Goal: Information Seeking & Learning: Learn about a topic

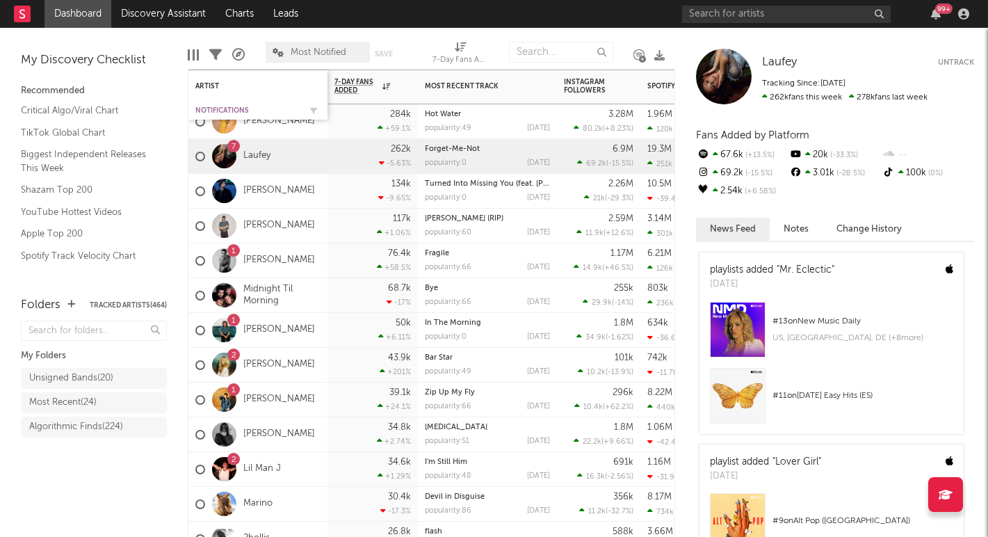
click at [239, 108] on div "Notifications" at bounding box center [247, 110] width 104 height 8
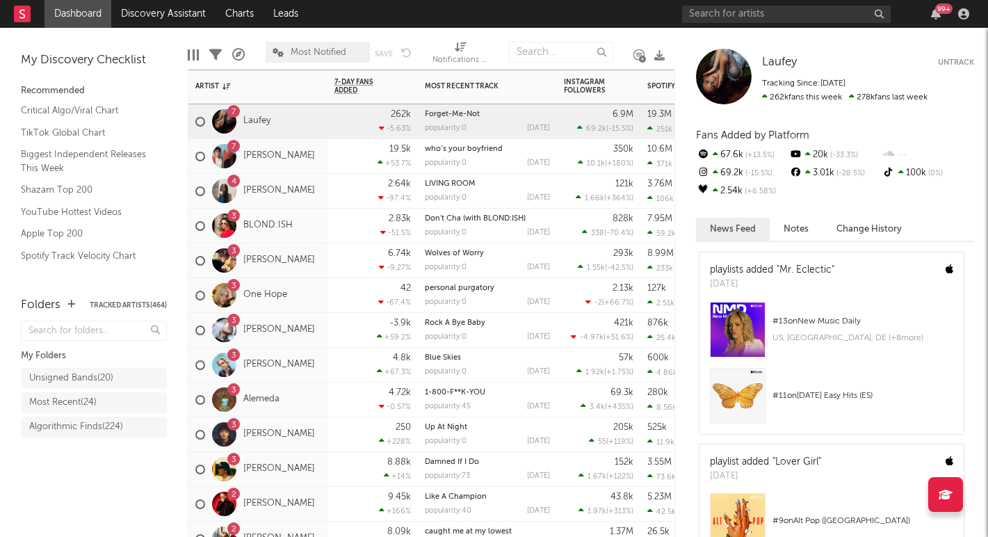
click at [316, 201] on div "4 maryjo" at bounding box center [257, 191] width 139 height 35
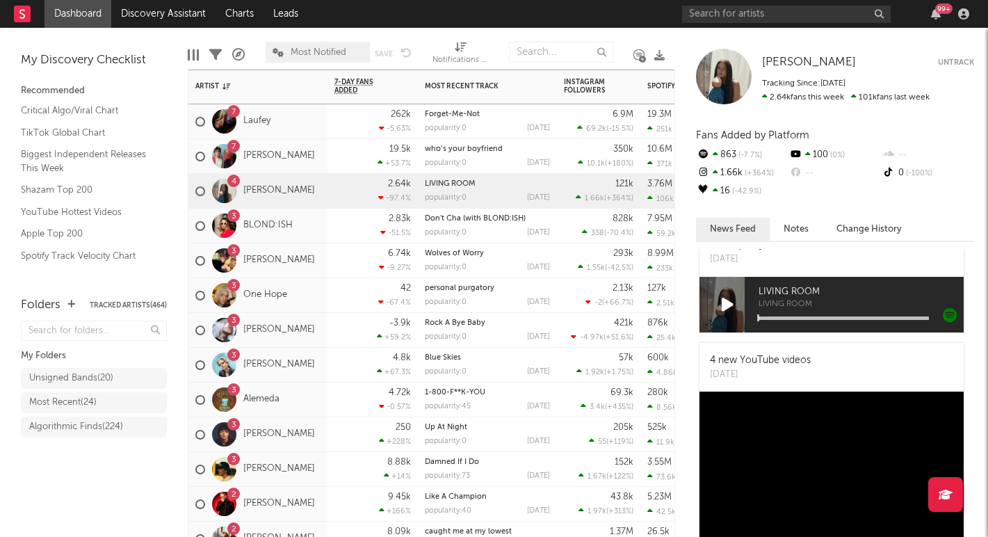
scroll to position [446, 0]
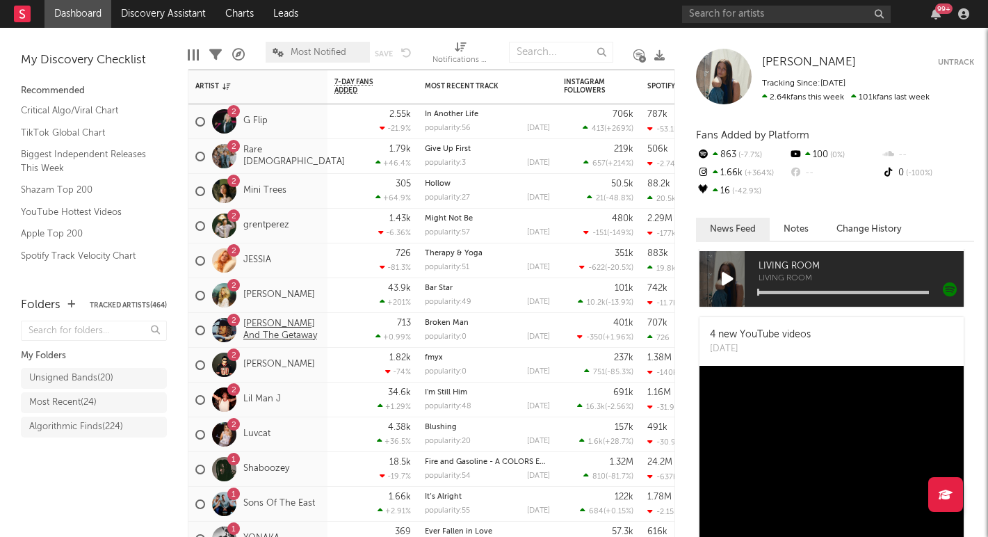
click at [311, 341] on link "Eddie And The Getaway" at bounding box center [281, 330] width 77 height 24
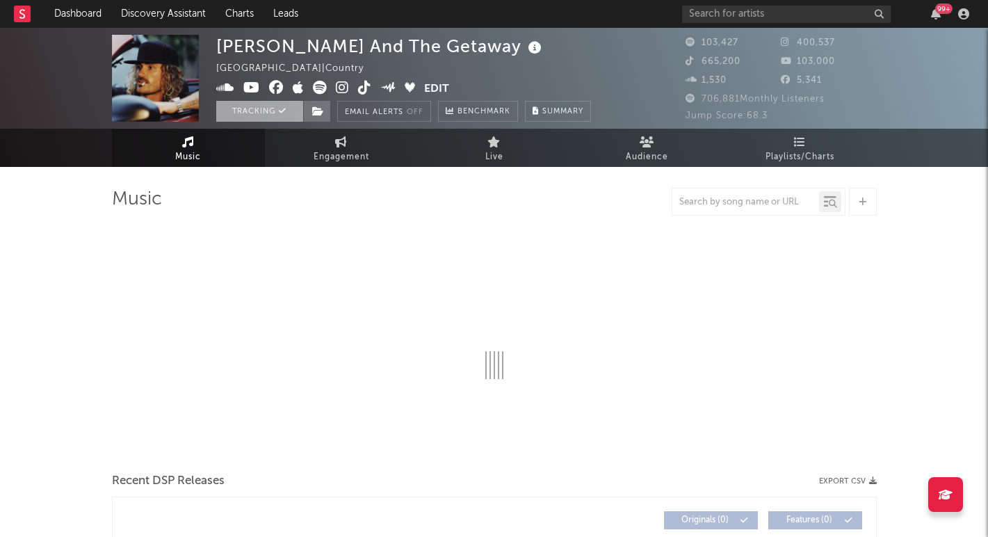
select select "6m"
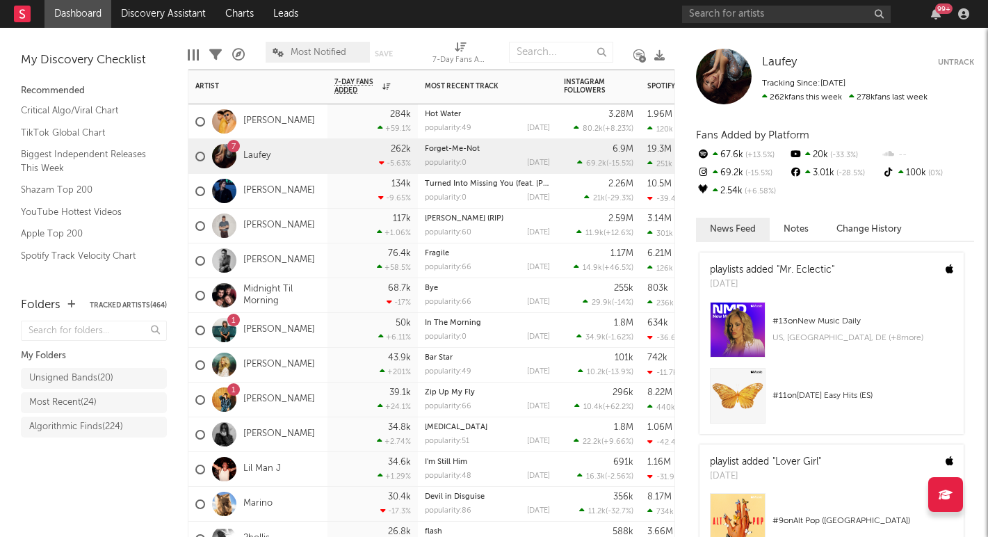
click at [315, 274] on div "[PERSON_NAME]" at bounding box center [255, 261] width 120 height 40
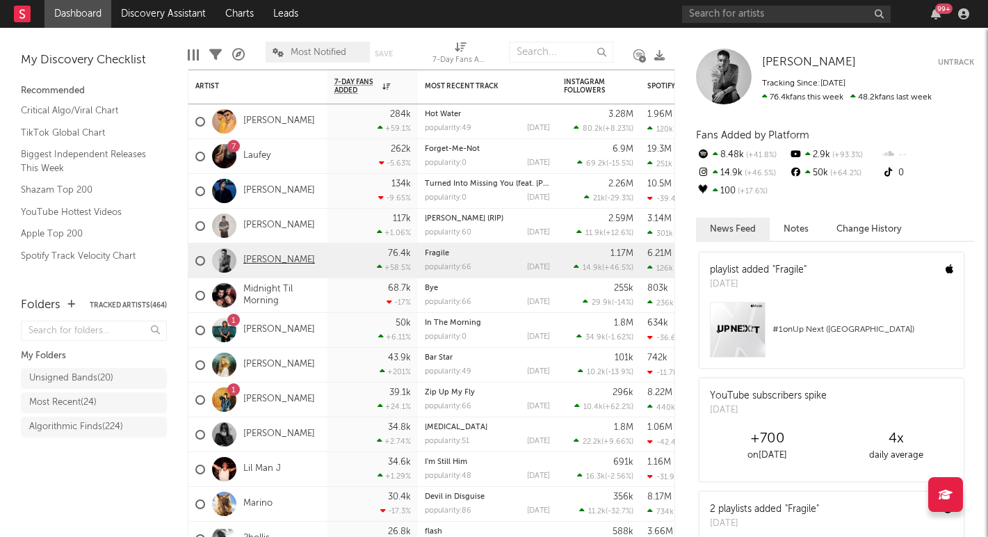
click at [254, 258] on link "[PERSON_NAME]" at bounding box center [279, 260] width 72 height 12
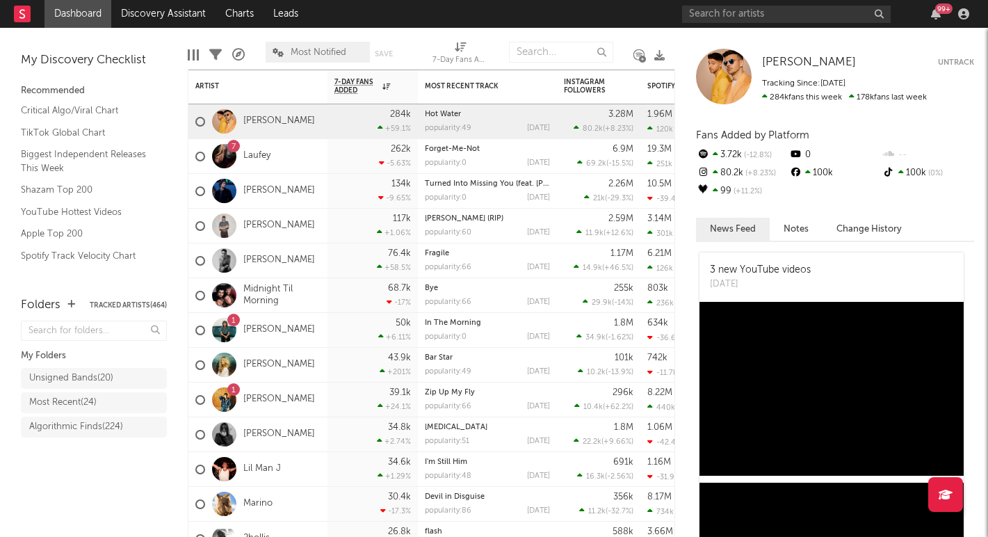
click at [336, 54] on span "Most Notified" at bounding box center [319, 52] width 56 height 9
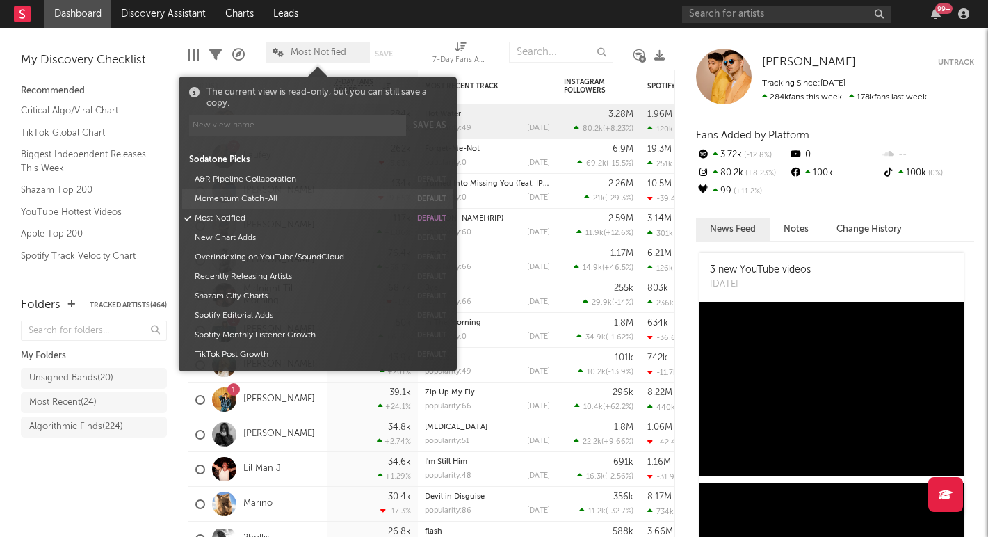
click at [234, 199] on button "Momentum Catch-All" at bounding box center [300, 198] width 220 height 19
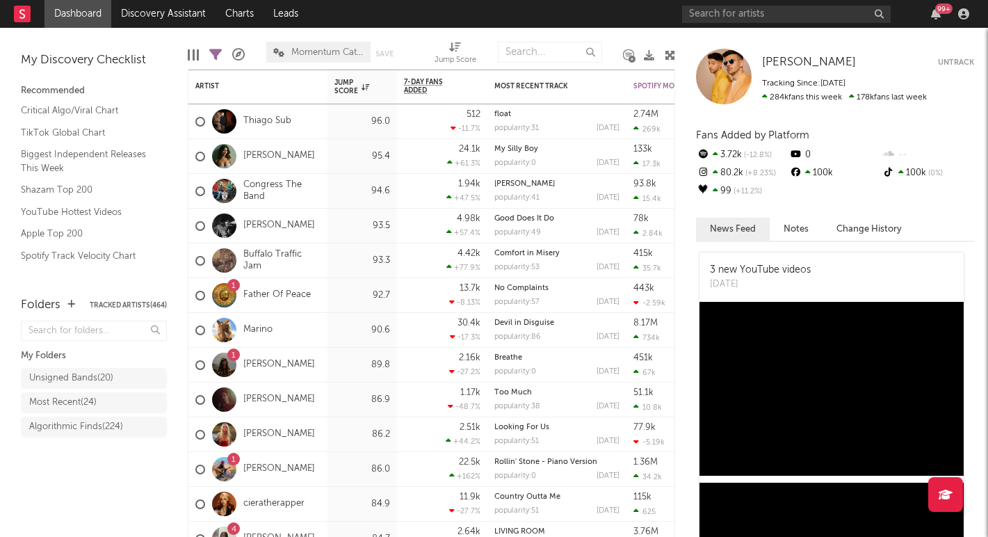
click at [76, 507] on div "Folders Tracked Artists ( 464 ) My Folders Unsigned Bands ( 20 ) Most Recent ( …" at bounding box center [94, 409] width 188 height 254
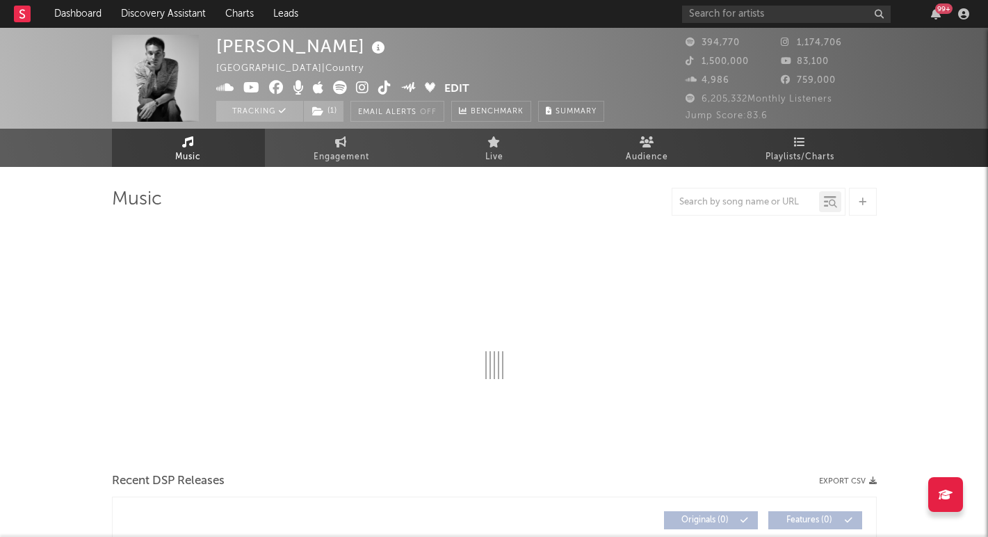
select select "6m"
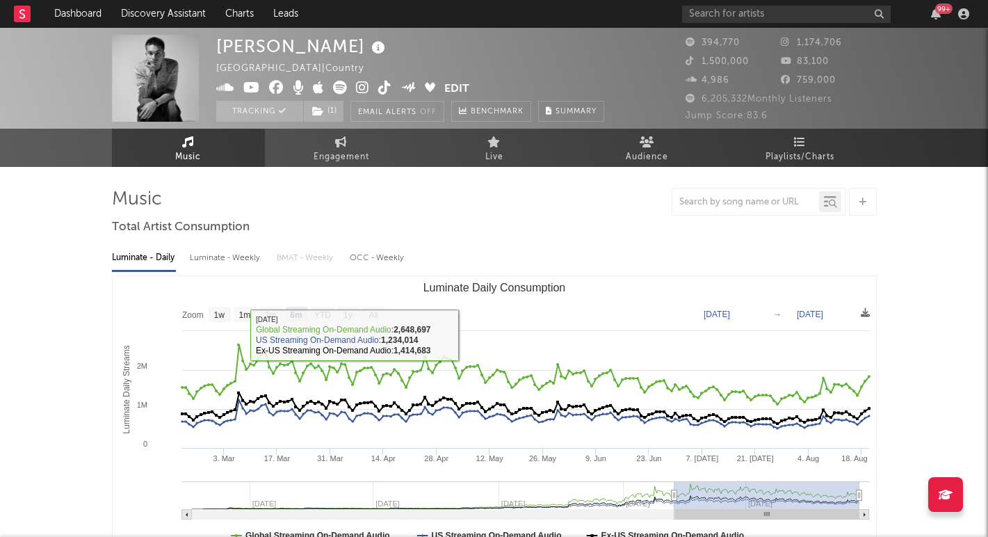
click at [229, 259] on div "Luminate - Weekly" at bounding box center [226, 258] width 73 height 24
select select "6m"
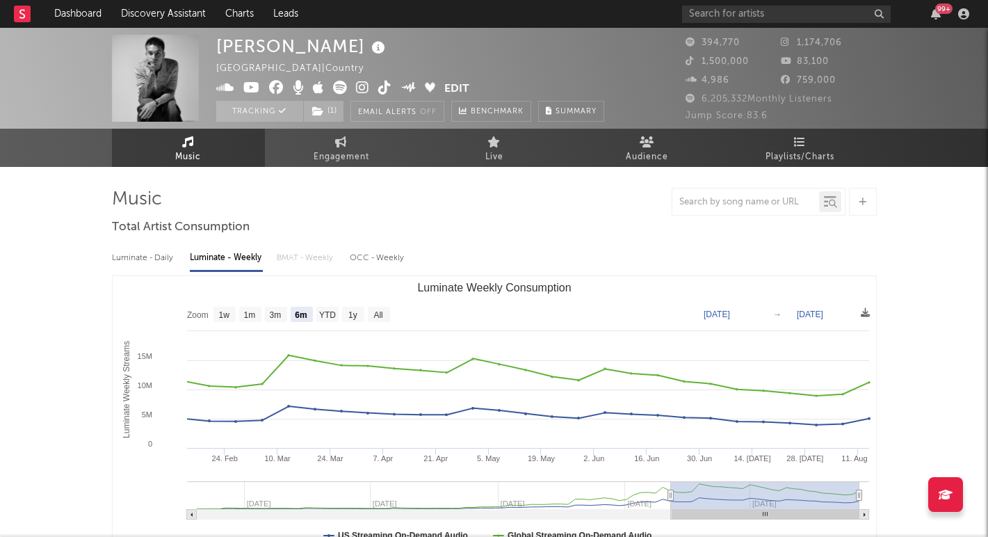
click at [137, 258] on div "Luminate - Daily" at bounding box center [144, 258] width 64 height 24
select select "6m"
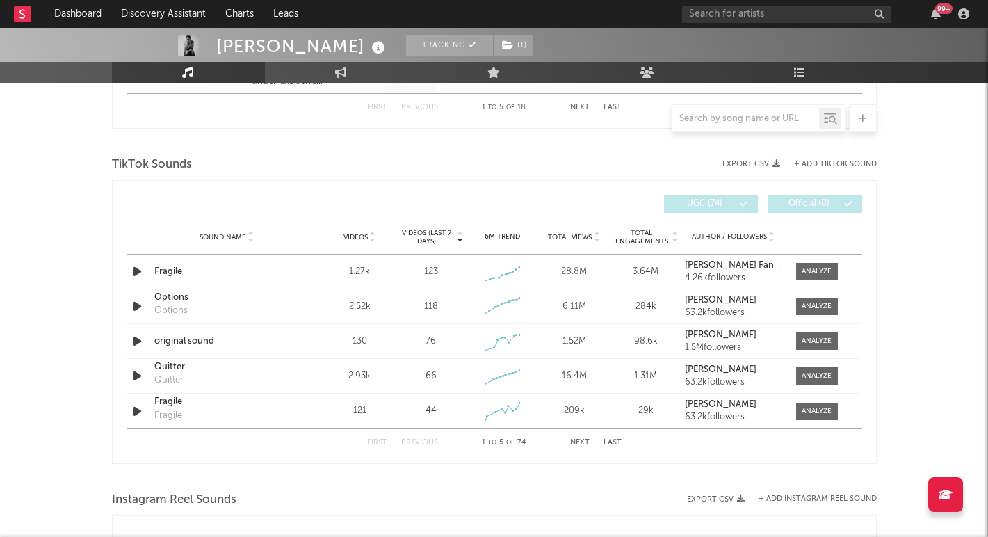
scroll to position [881, 0]
click at [806, 269] on div at bounding box center [816, 270] width 30 height 10
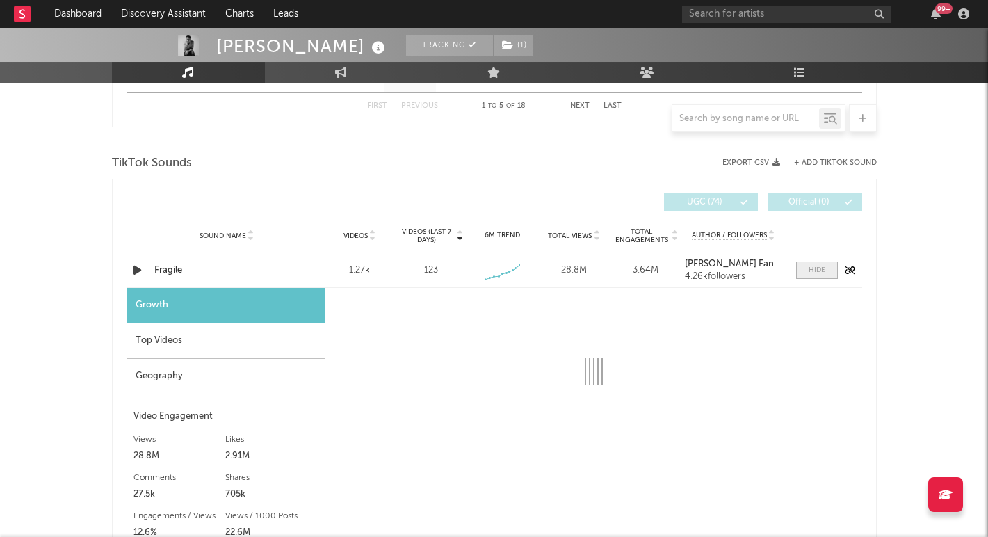
select select "1w"
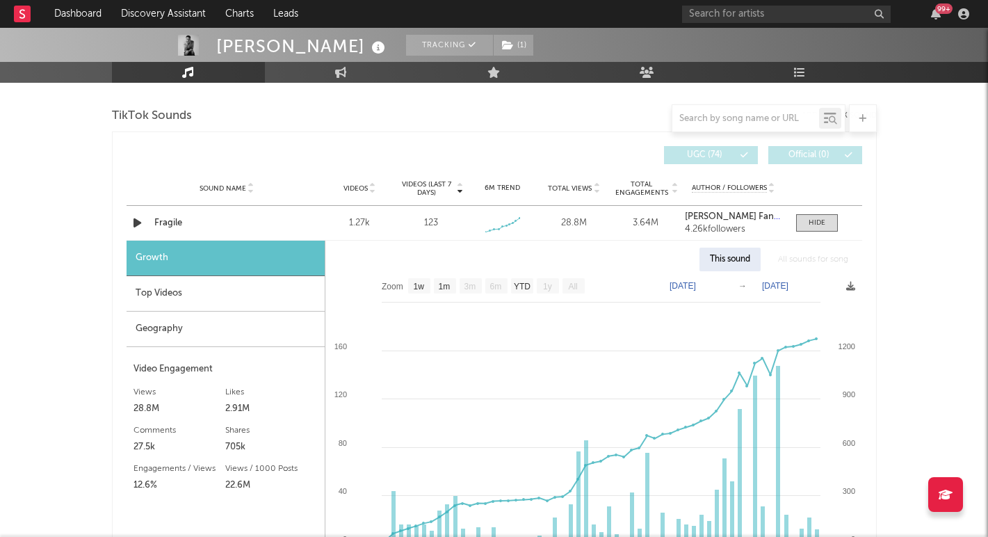
scroll to position [908, 0]
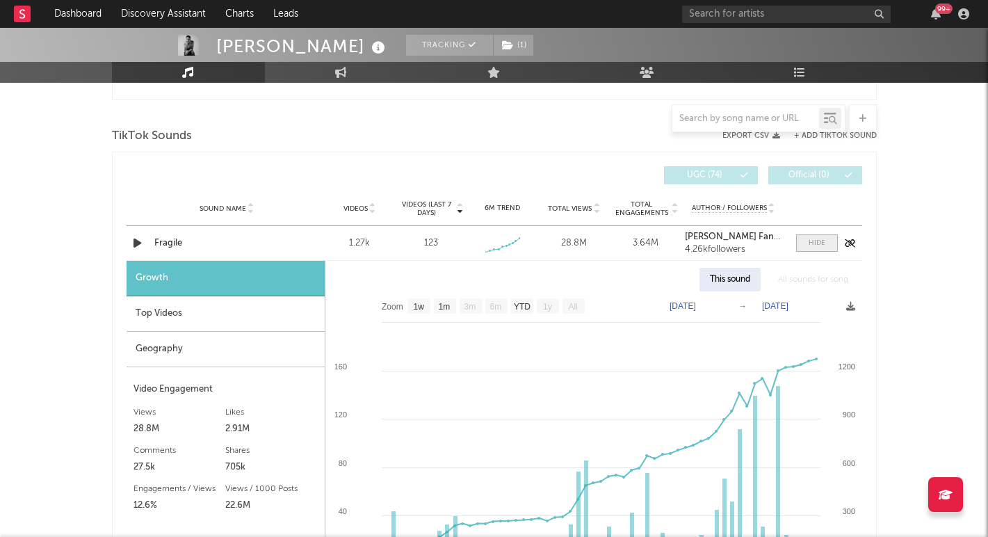
click at [808, 242] on div at bounding box center [816, 243] width 17 height 10
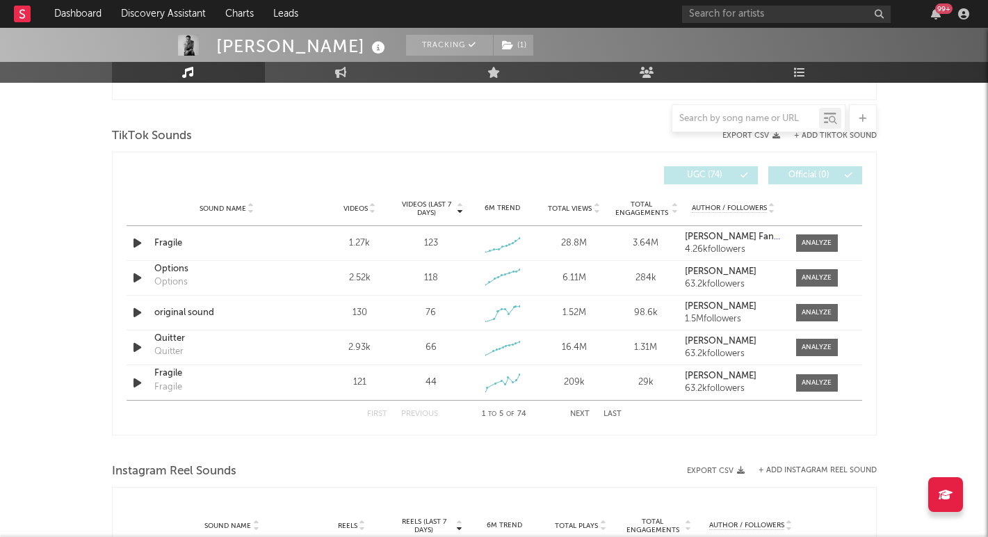
click at [582, 414] on button "Next" at bounding box center [579, 414] width 19 height 8
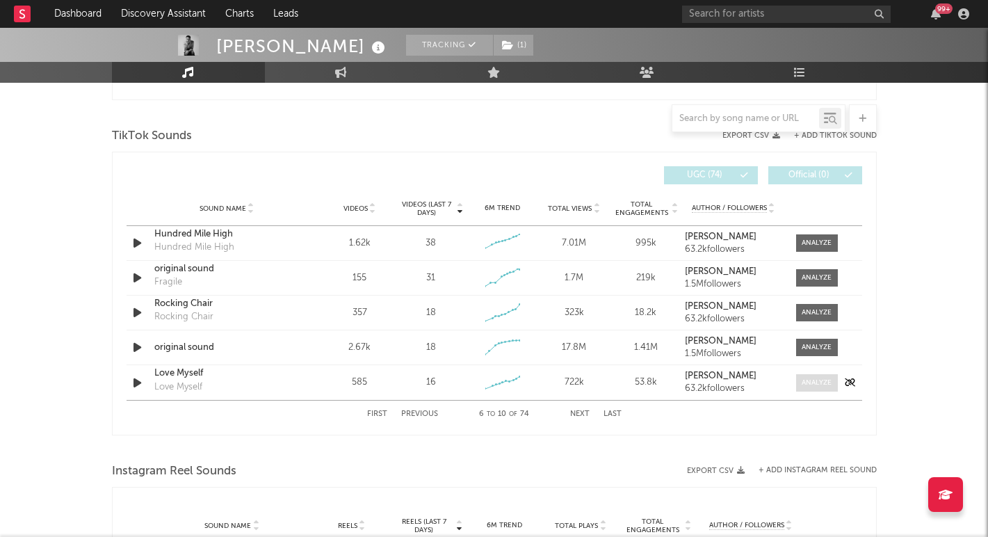
click at [820, 378] on div at bounding box center [816, 382] width 30 height 10
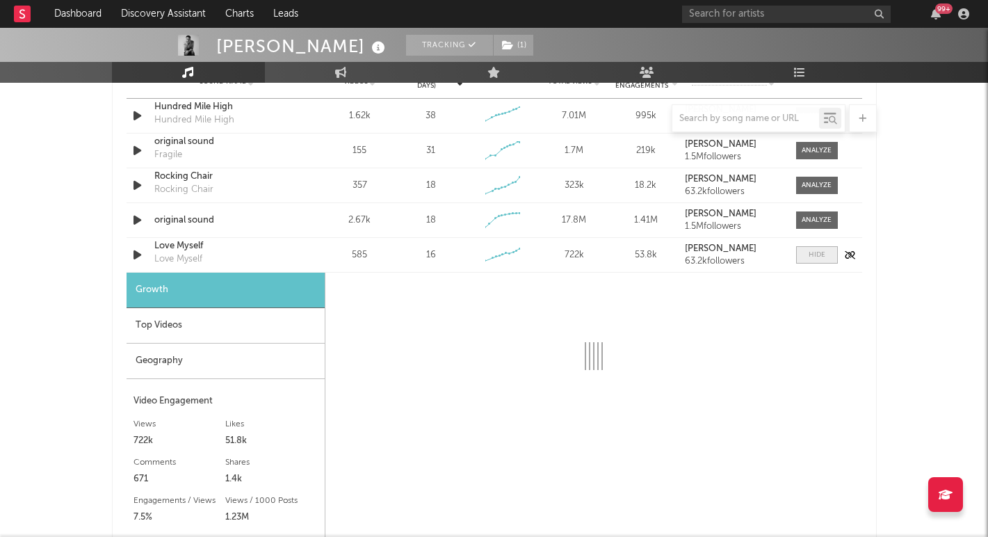
select select "6m"
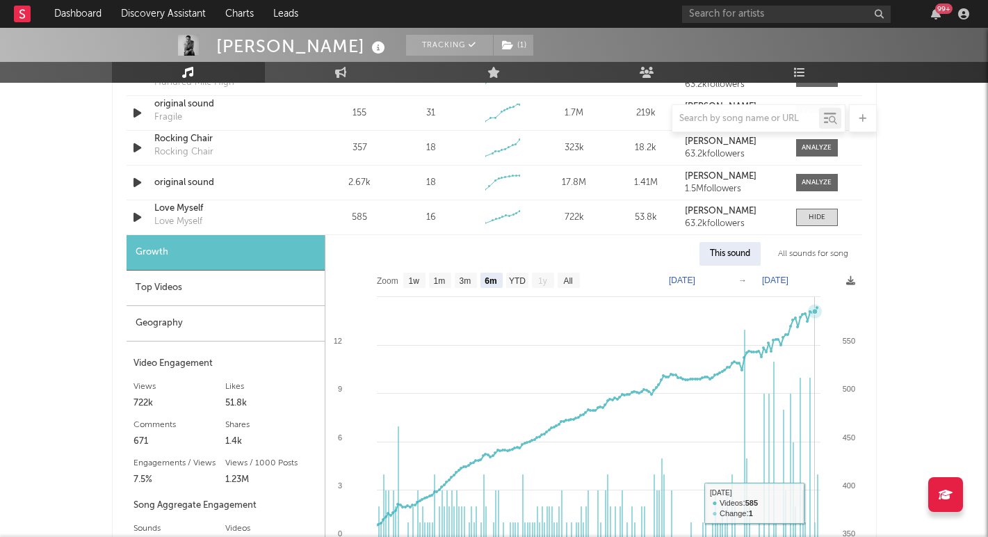
scroll to position [1047, 0]
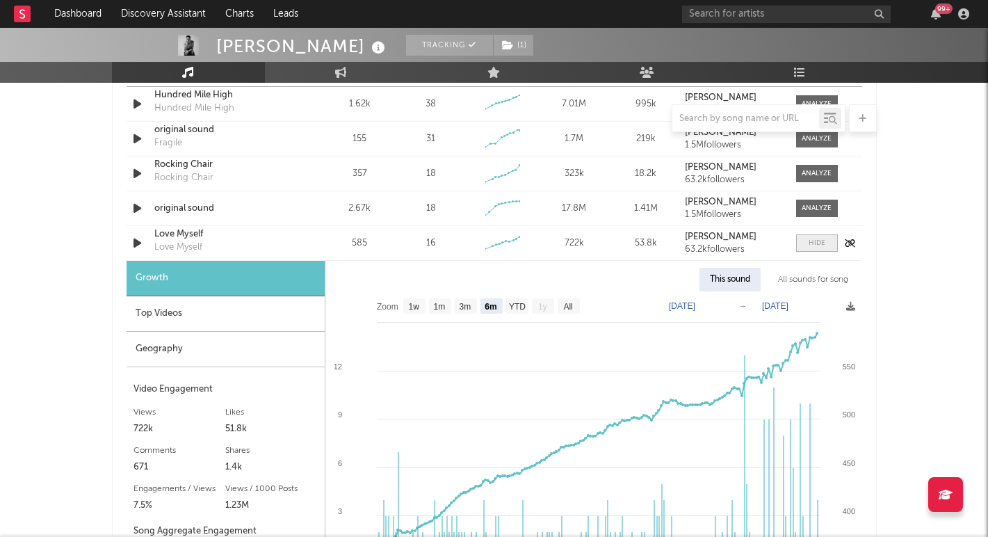
click at [818, 247] on div at bounding box center [816, 243] width 17 height 10
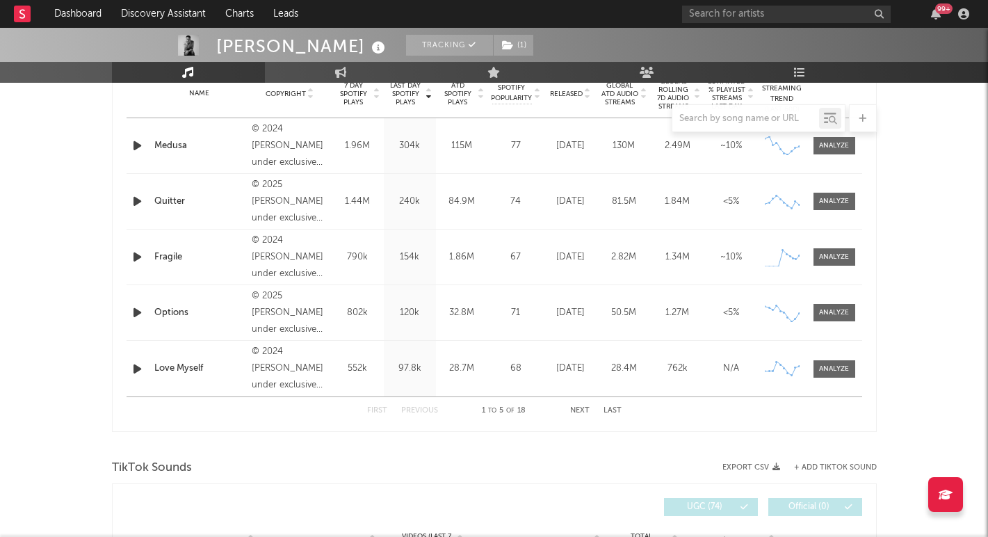
scroll to position [559, 0]
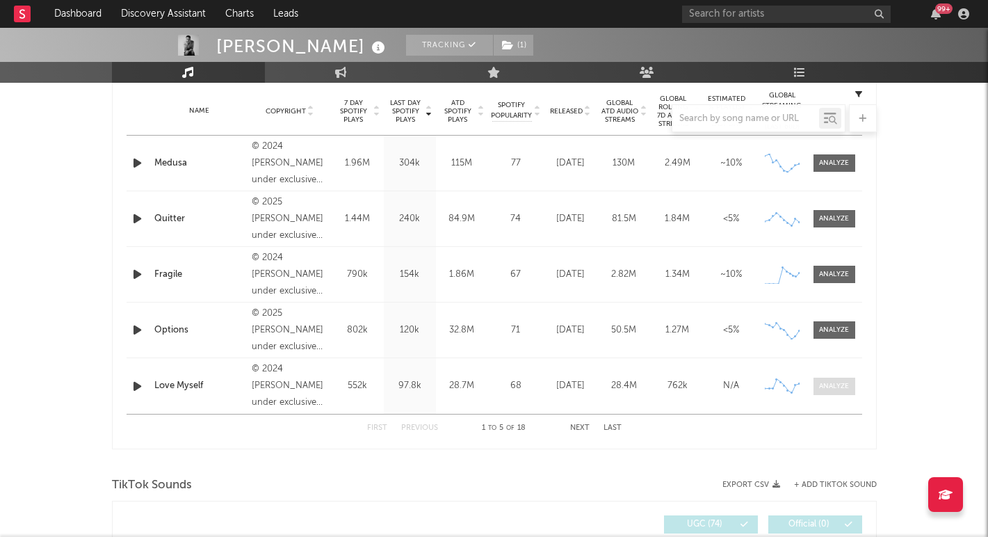
click at [833, 384] on div at bounding box center [834, 386] width 30 height 10
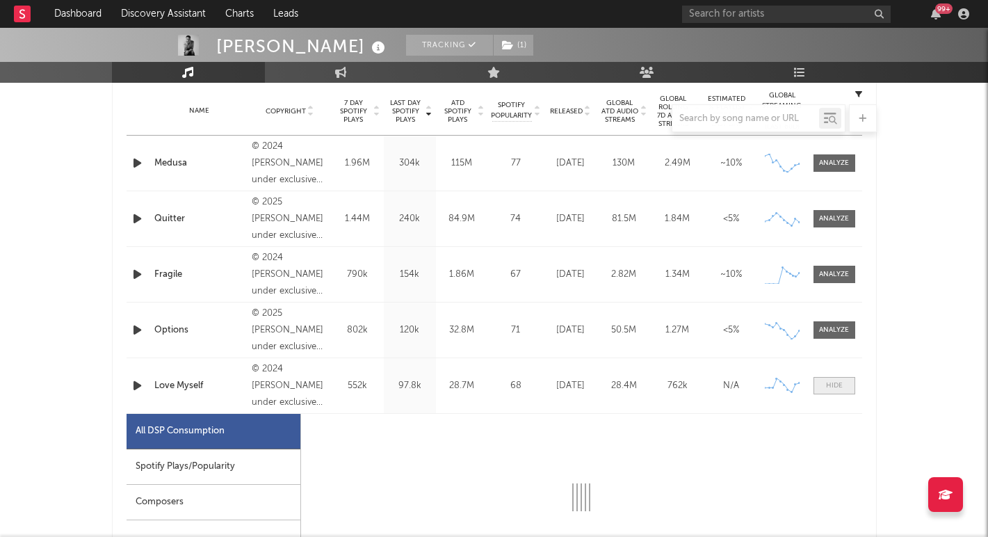
select select "6m"
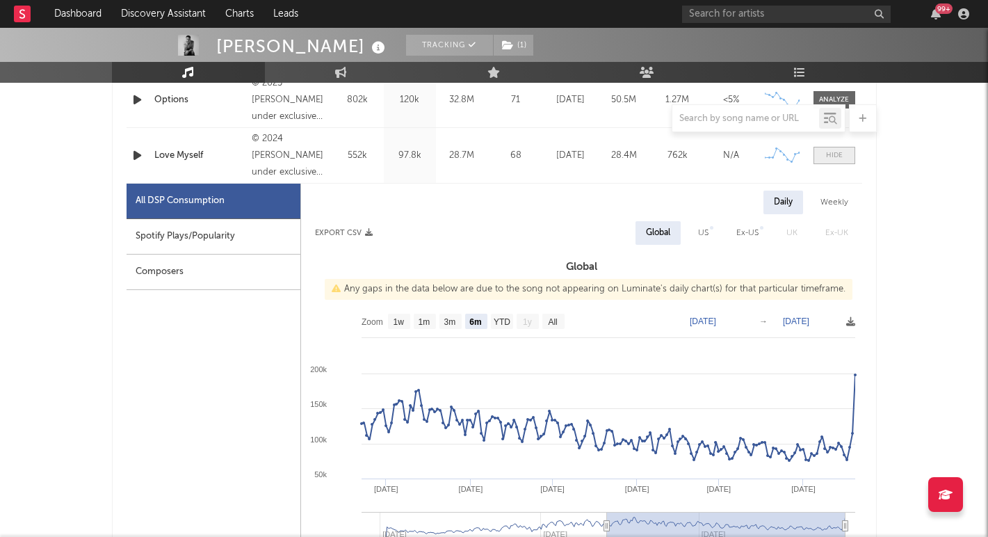
scroll to position [793, 0]
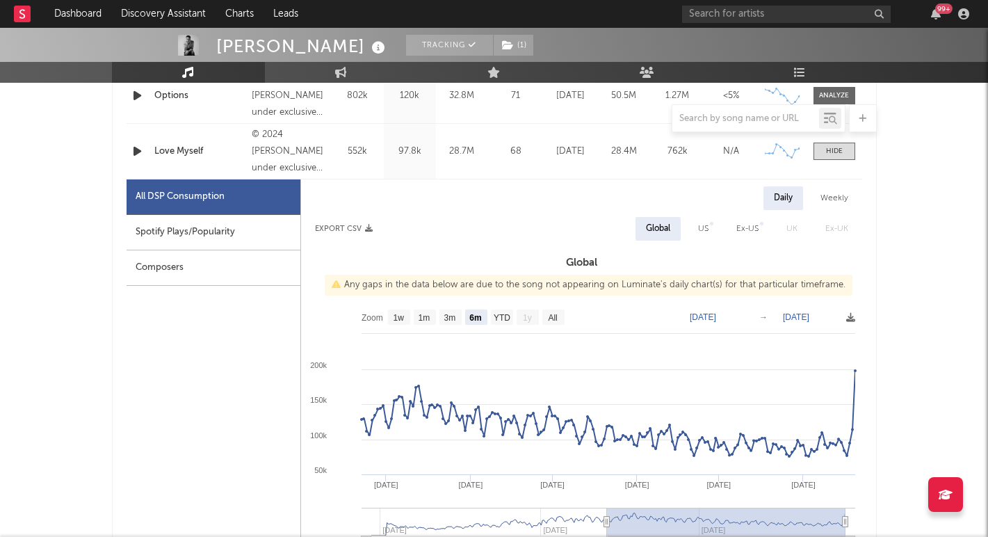
click at [706, 227] on div "US" at bounding box center [703, 228] width 10 height 17
select select "6m"
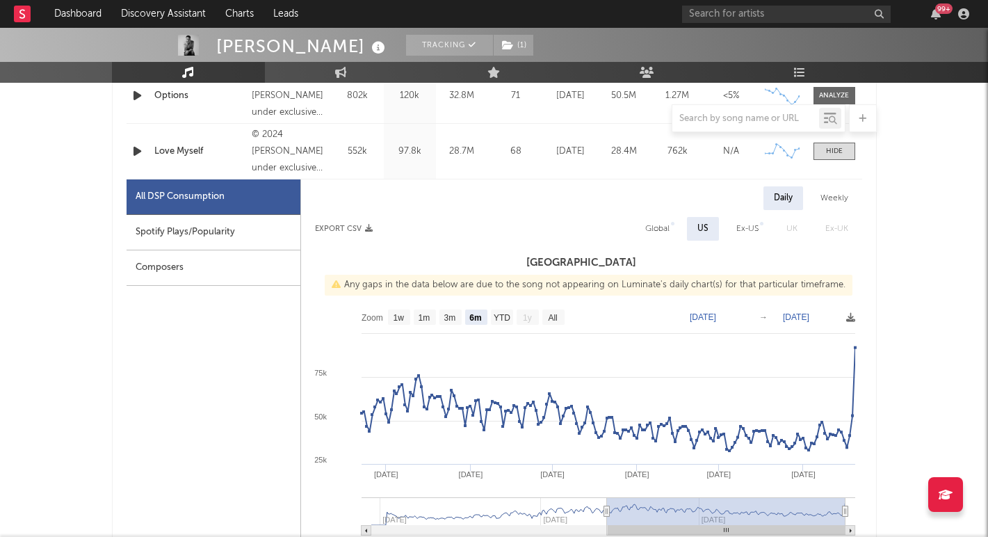
click at [746, 227] on div "Ex-US" at bounding box center [747, 228] width 22 height 17
select select "6m"
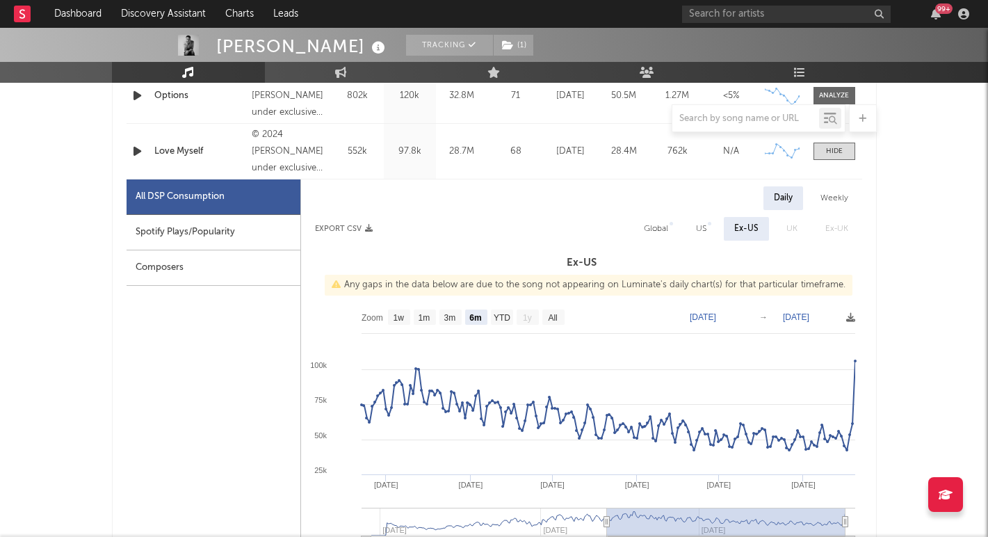
click at [658, 226] on div "Global" at bounding box center [656, 228] width 24 height 17
select select "6m"
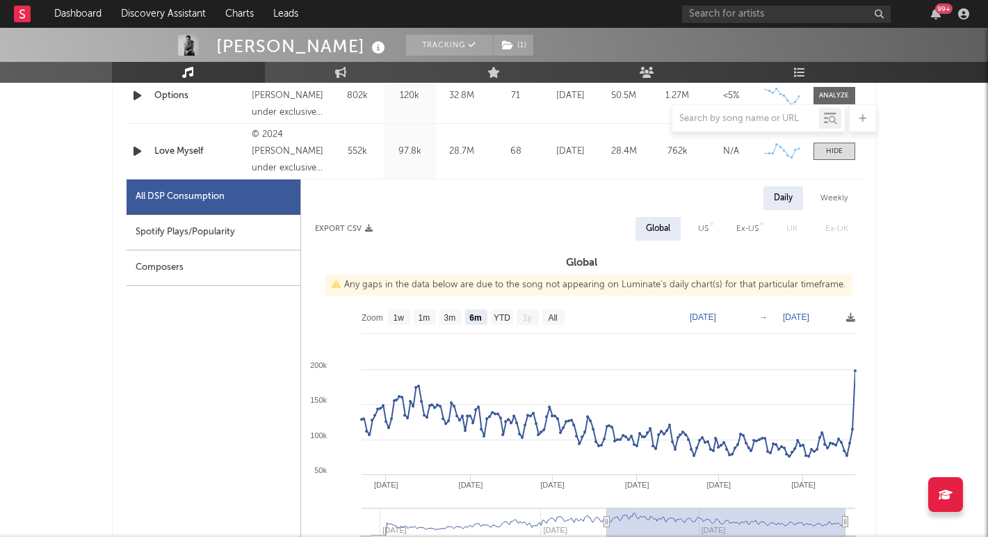
click at [263, 239] on div "Spotify Plays/Popularity" at bounding box center [214, 232] width 174 height 35
select select "6m"
select select "1w"
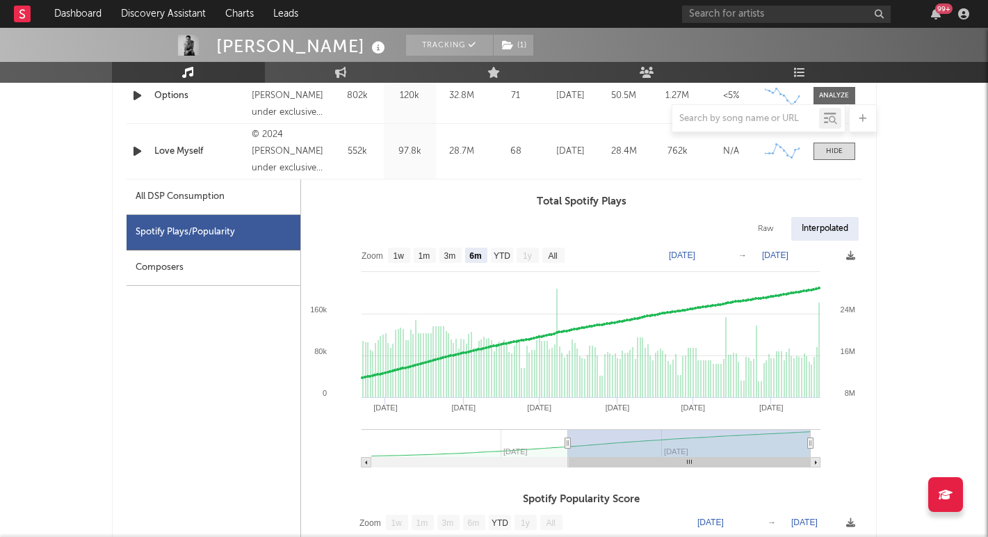
click at [242, 206] on div "All DSP Consumption" at bounding box center [214, 196] width 174 height 35
select select "6m"
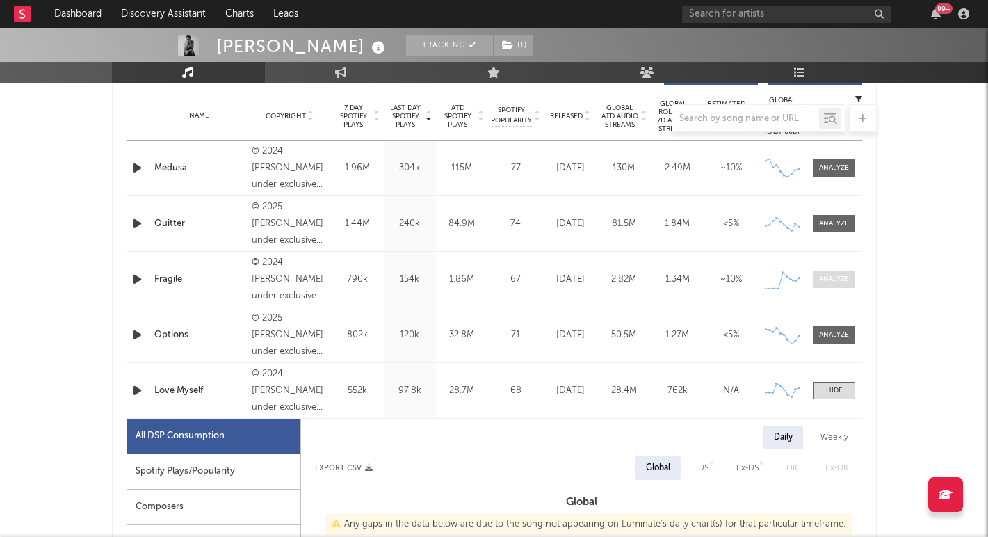
scroll to position [557, 0]
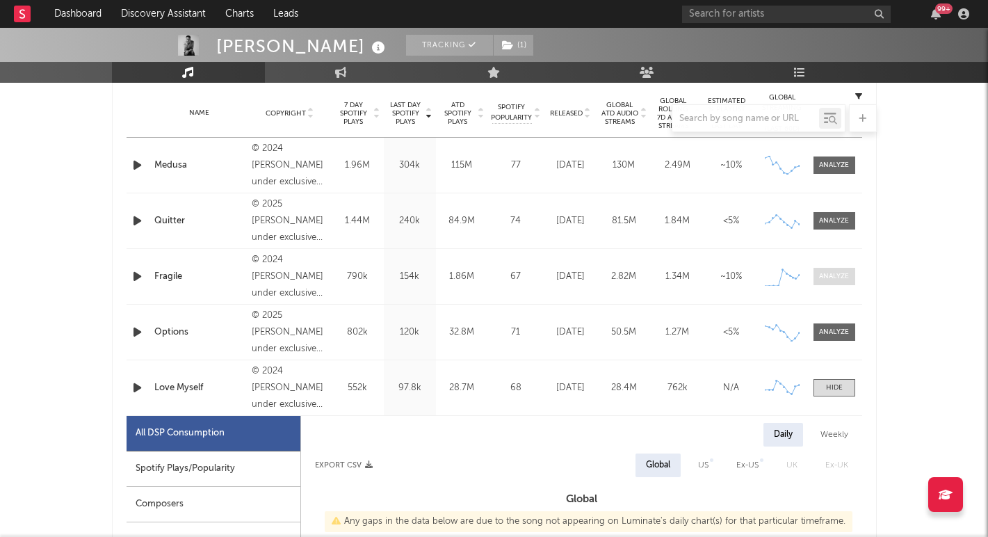
click at [829, 275] on div at bounding box center [834, 276] width 30 height 10
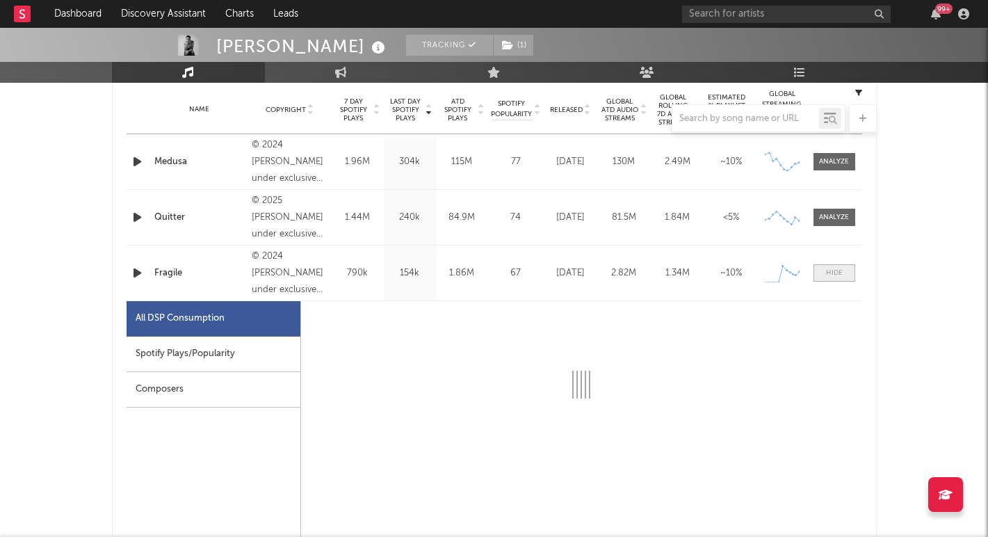
select select "1w"
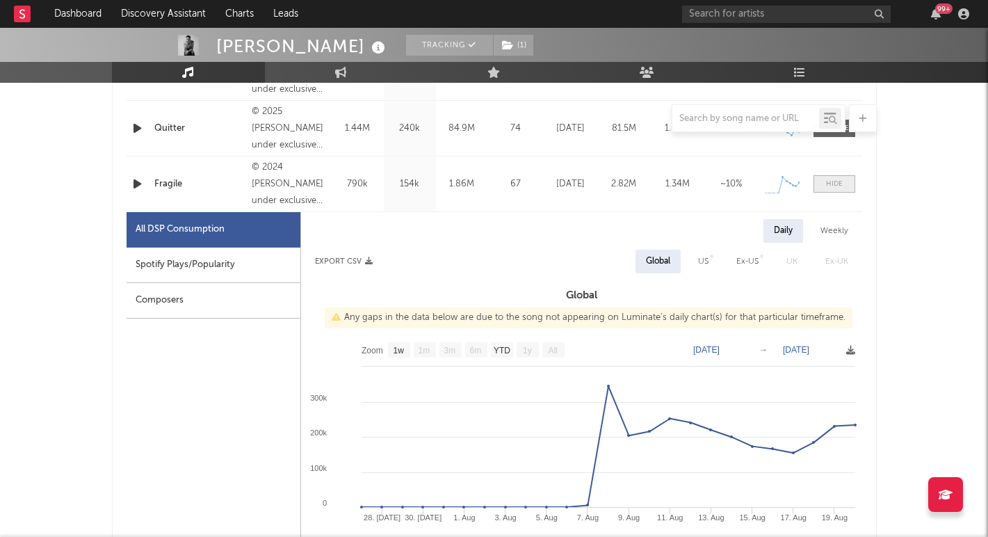
scroll to position [651, 0]
click at [706, 261] on div "US" at bounding box center [703, 260] width 10 height 17
select select "1w"
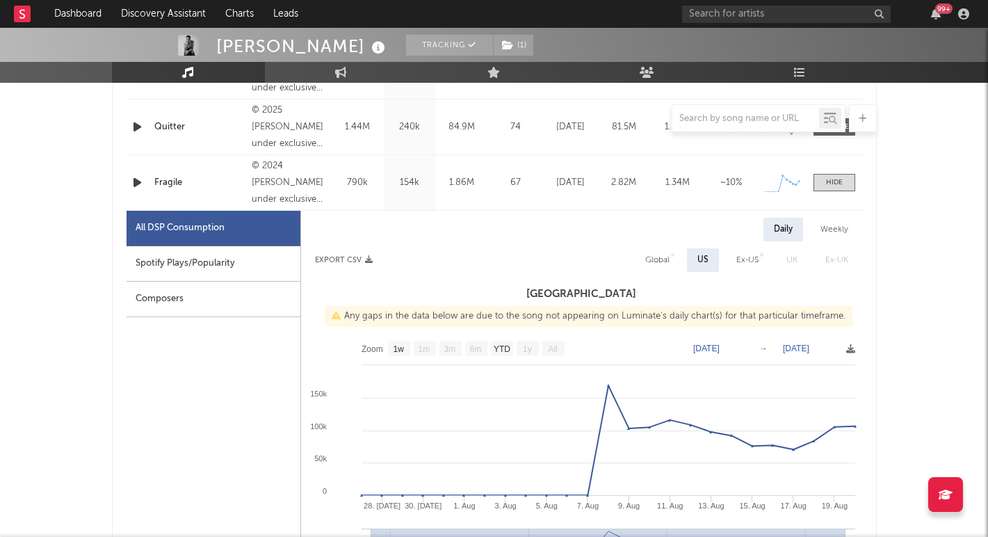
click at [652, 259] on div "Global" at bounding box center [657, 260] width 24 height 17
select select "1w"
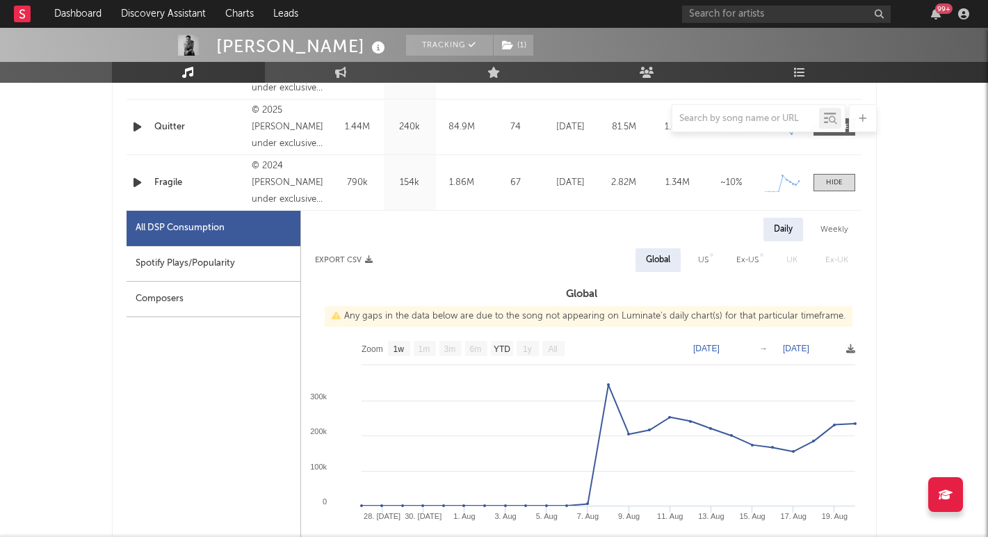
click at [244, 261] on div "Spotify Plays/Popularity" at bounding box center [214, 263] width 174 height 35
select select "1w"
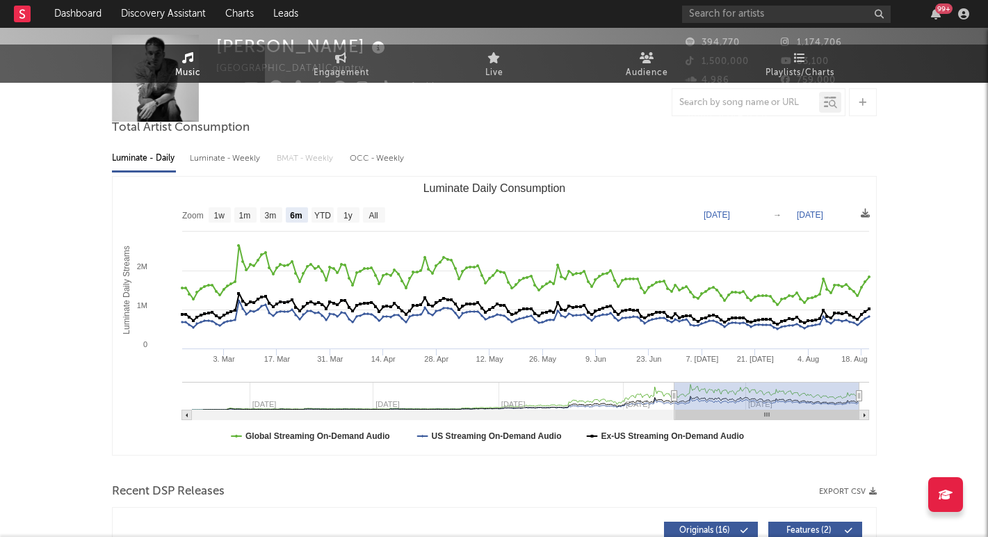
scroll to position [0, 0]
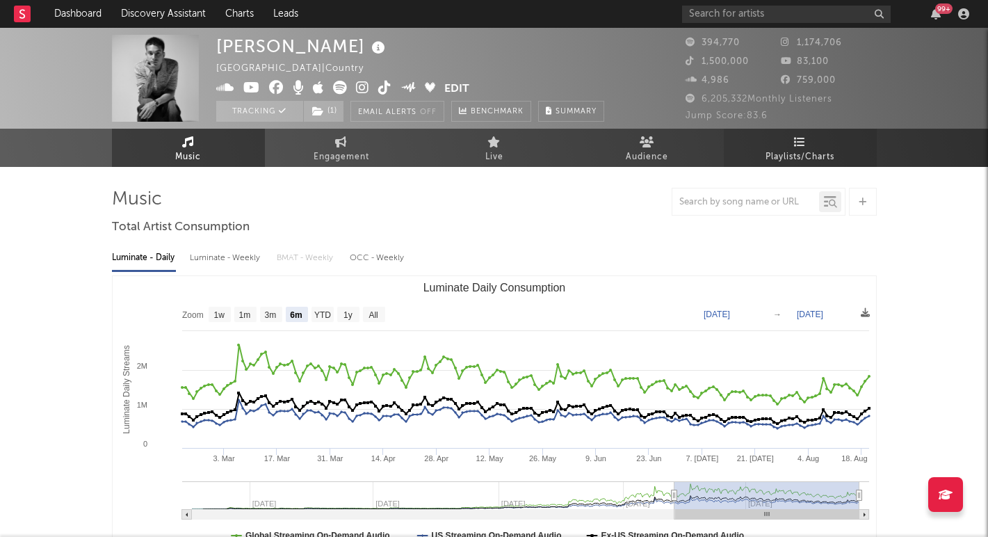
click at [818, 154] on span "Playlists/Charts" at bounding box center [799, 157] width 69 height 17
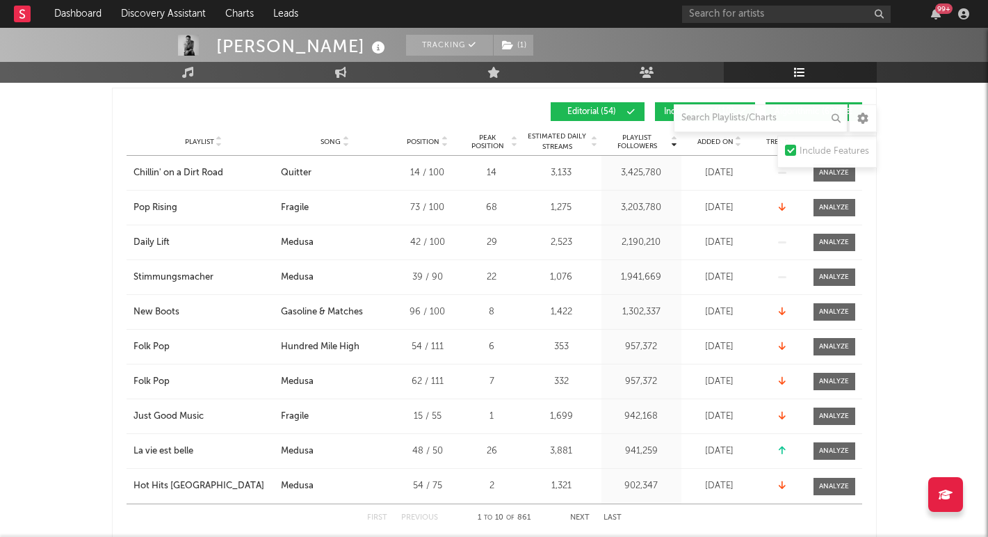
scroll to position [557, 0]
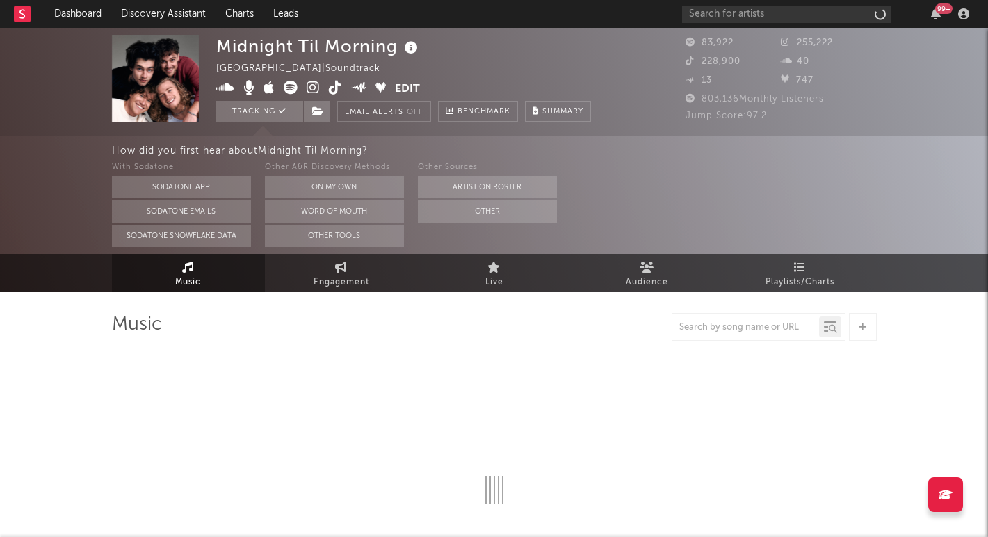
select select "1w"
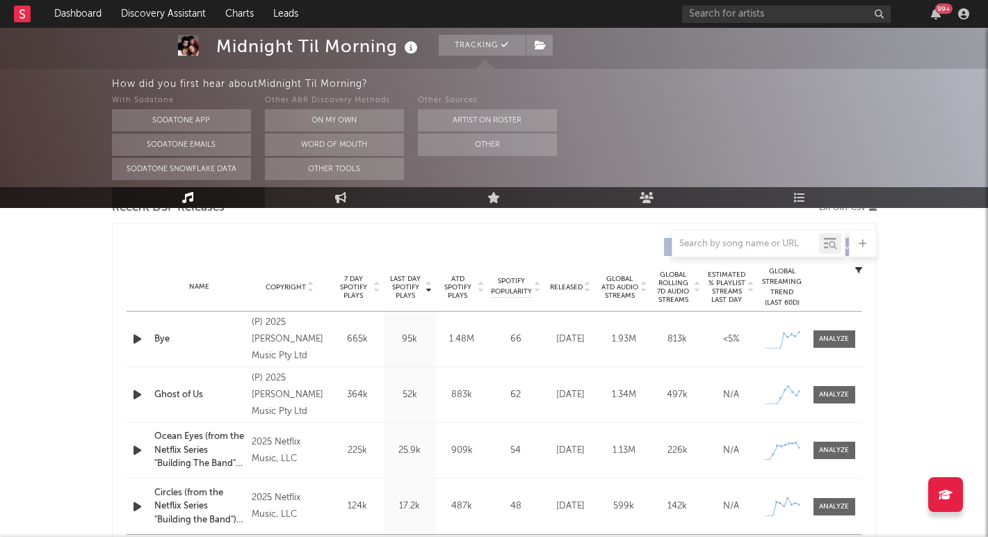
scroll to position [561, 0]
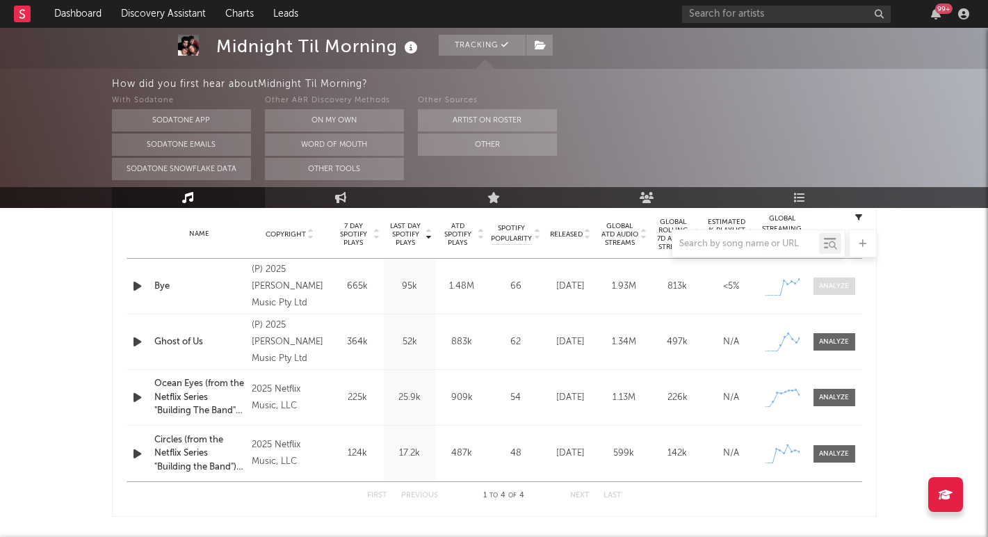
click at [834, 284] on div at bounding box center [834, 286] width 30 height 10
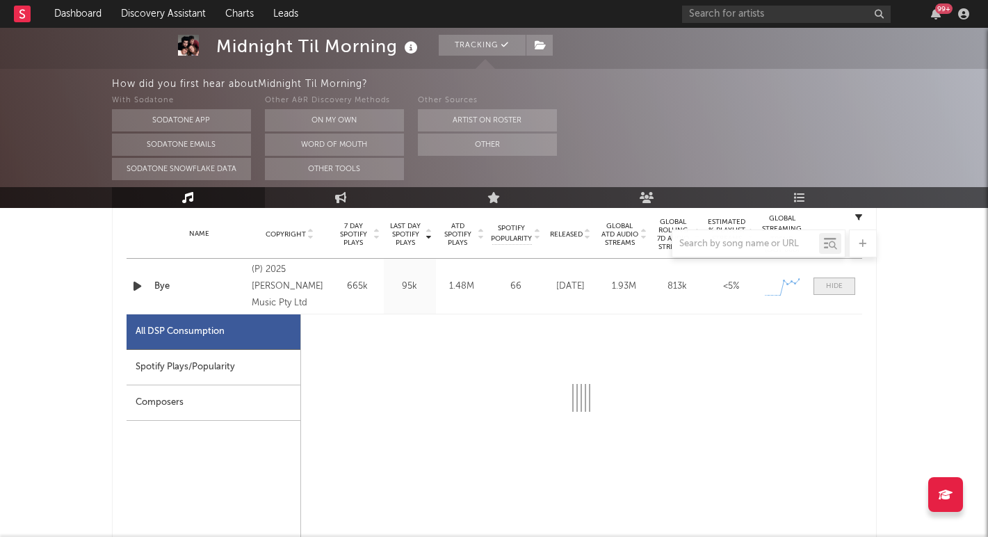
select select "1w"
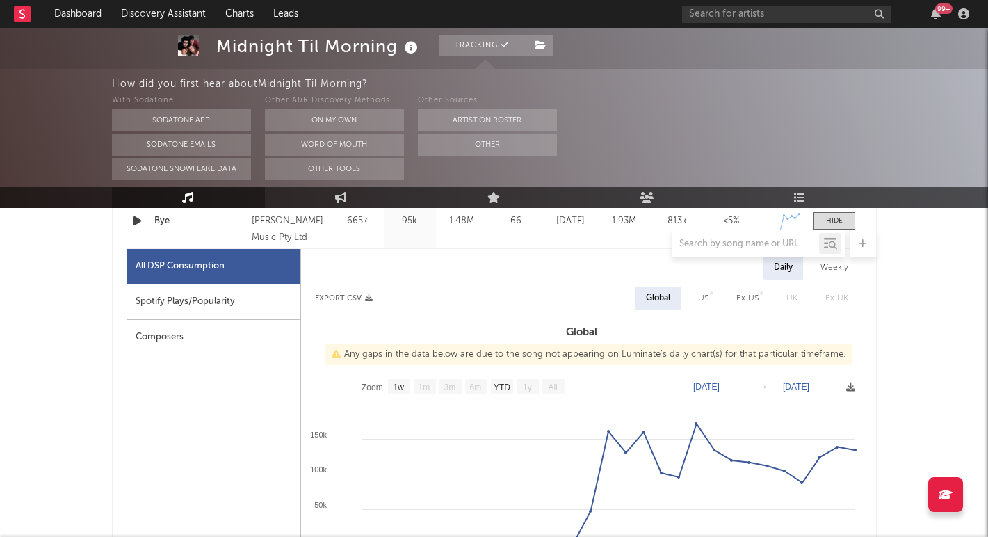
scroll to position [627, 0]
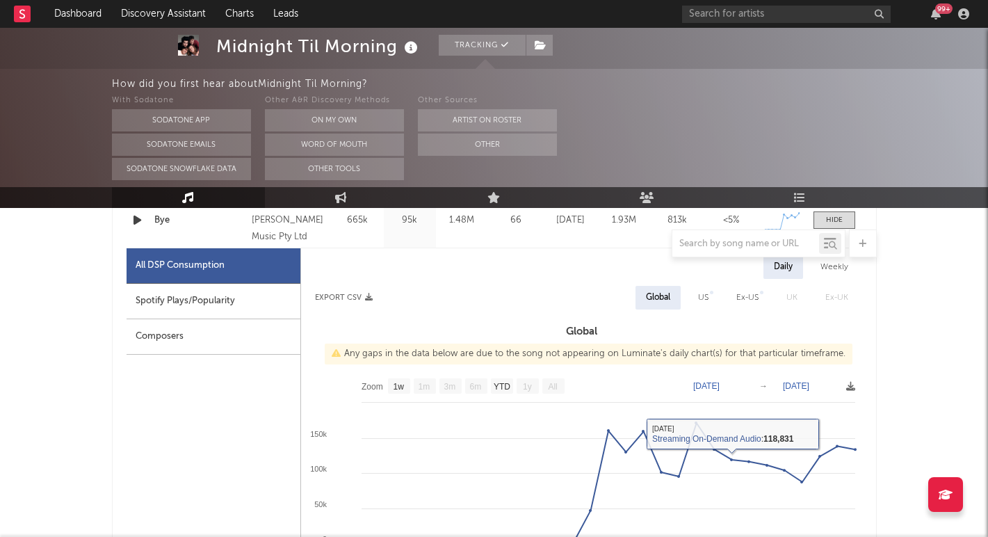
click at [706, 301] on div "US" at bounding box center [703, 297] width 10 height 17
select select "1w"
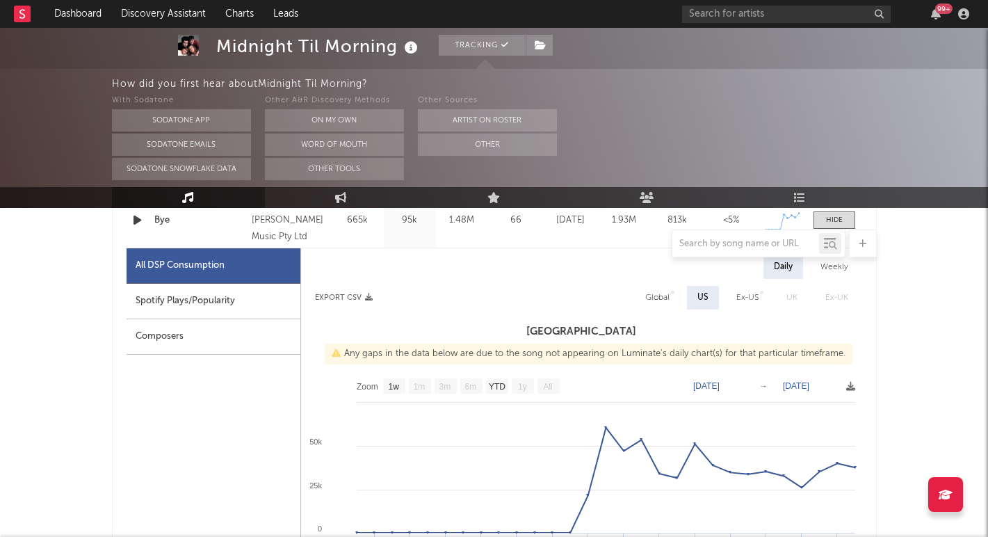
click at [662, 295] on div "Global" at bounding box center [657, 297] width 24 height 17
select select "1w"
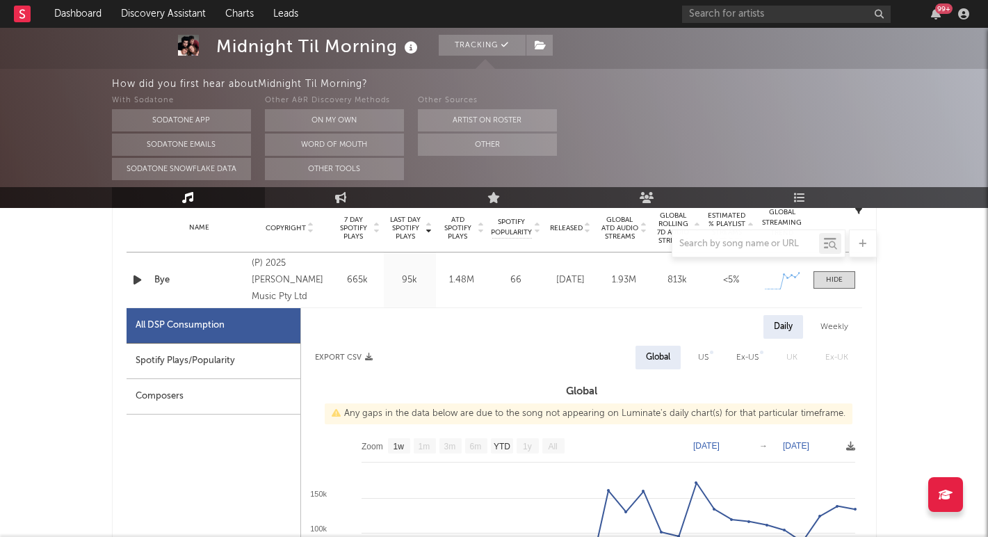
scroll to position [562, 0]
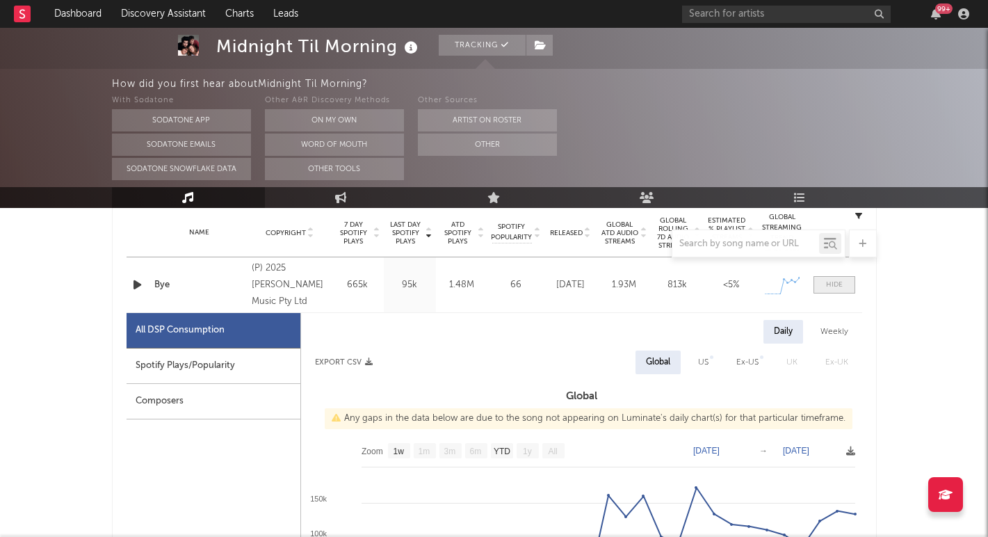
click at [830, 285] on div at bounding box center [834, 284] width 17 height 10
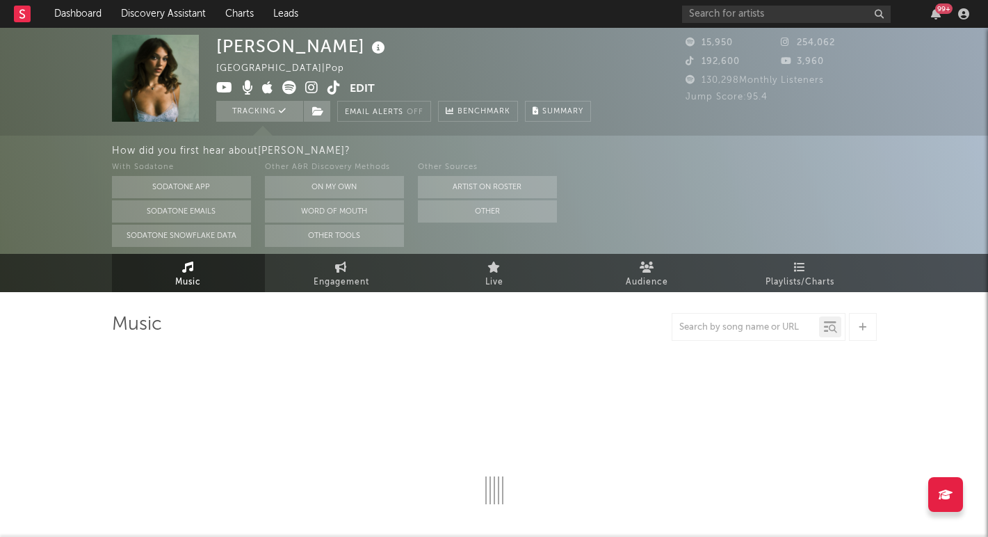
select select "1w"
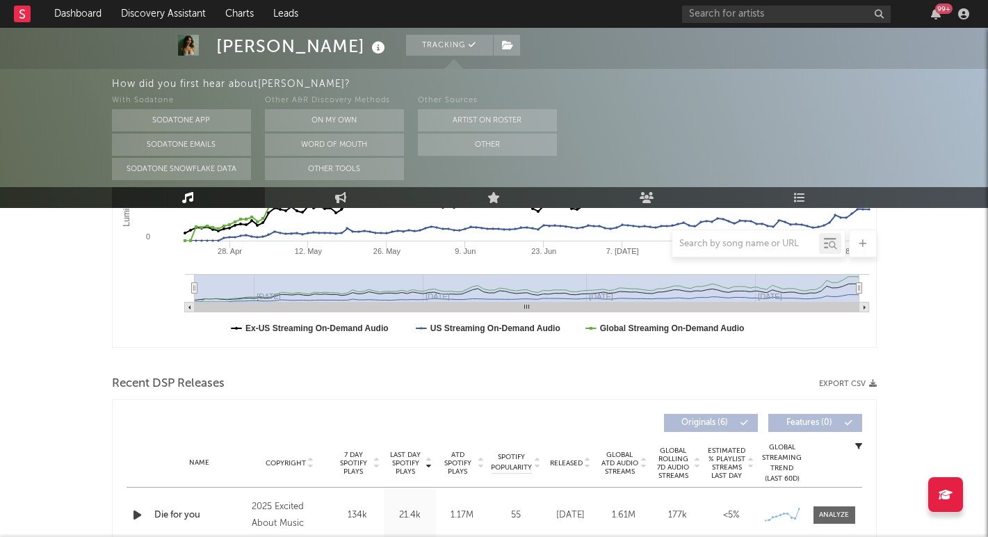
scroll to position [409, 0]
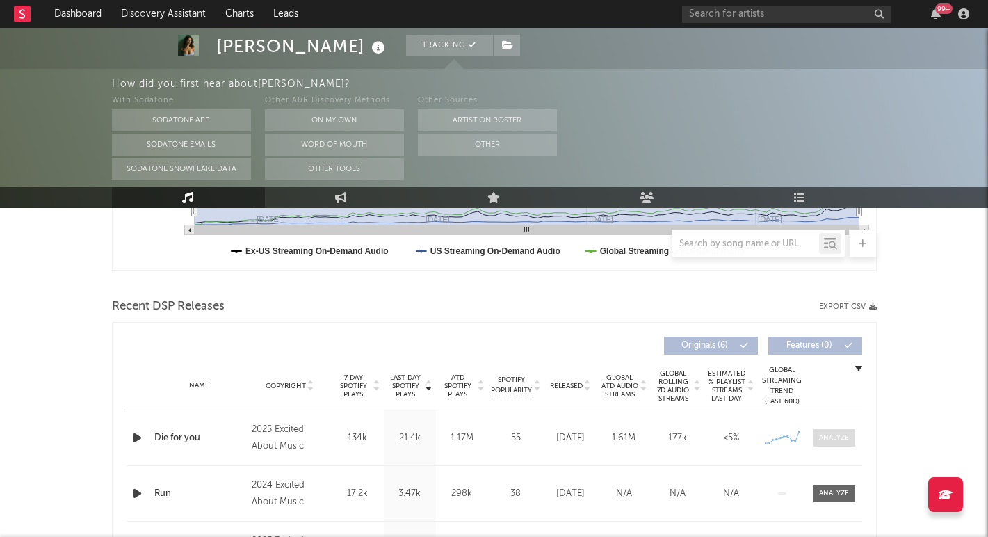
click at [824, 441] on div at bounding box center [834, 437] width 30 height 10
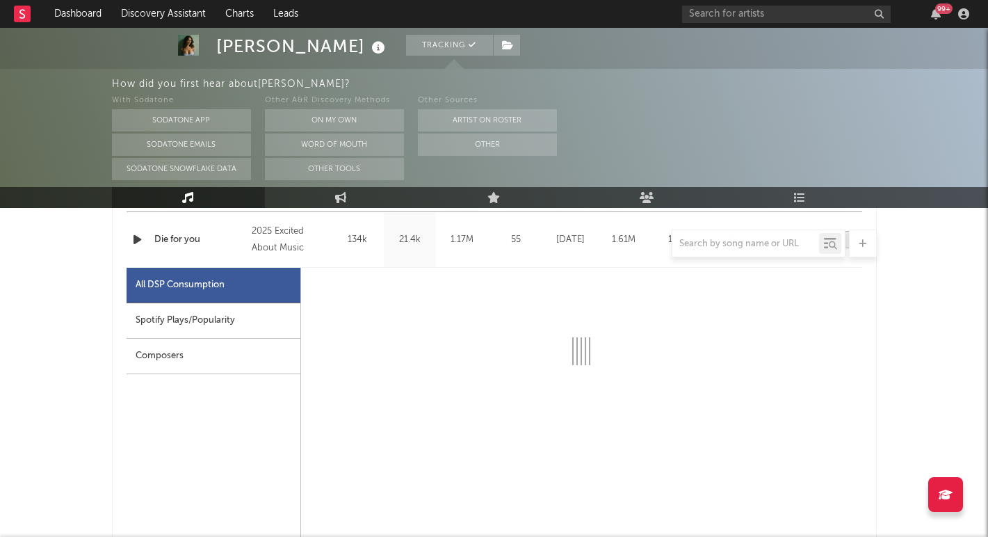
select select "1w"
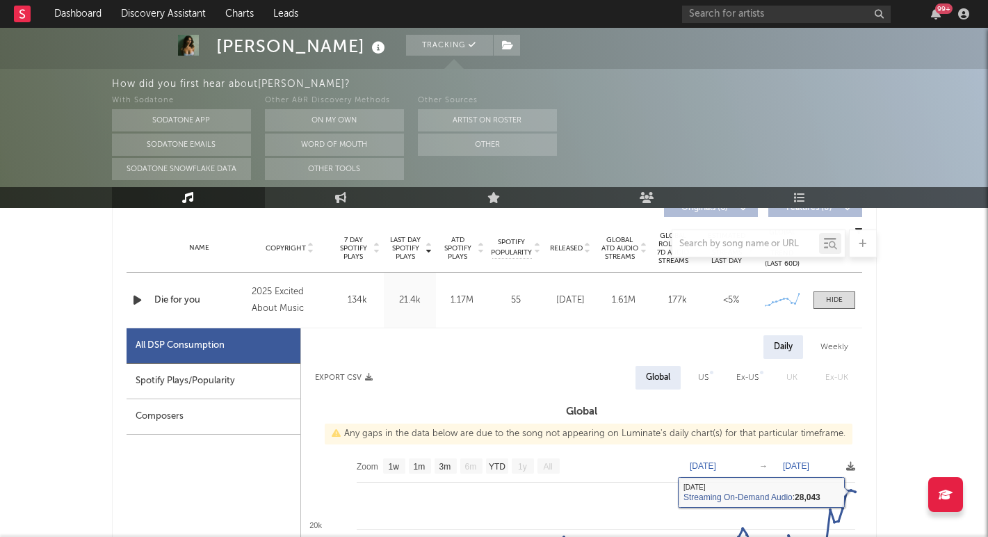
scroll to position [540, 0]
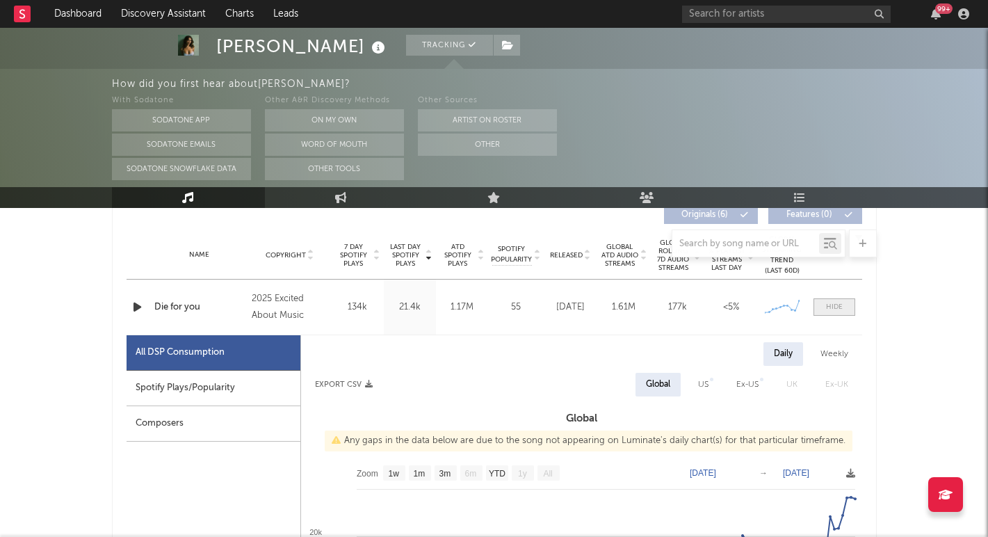
click at [827, 301] on span at bounding box center [834, 306] width 42 height 17
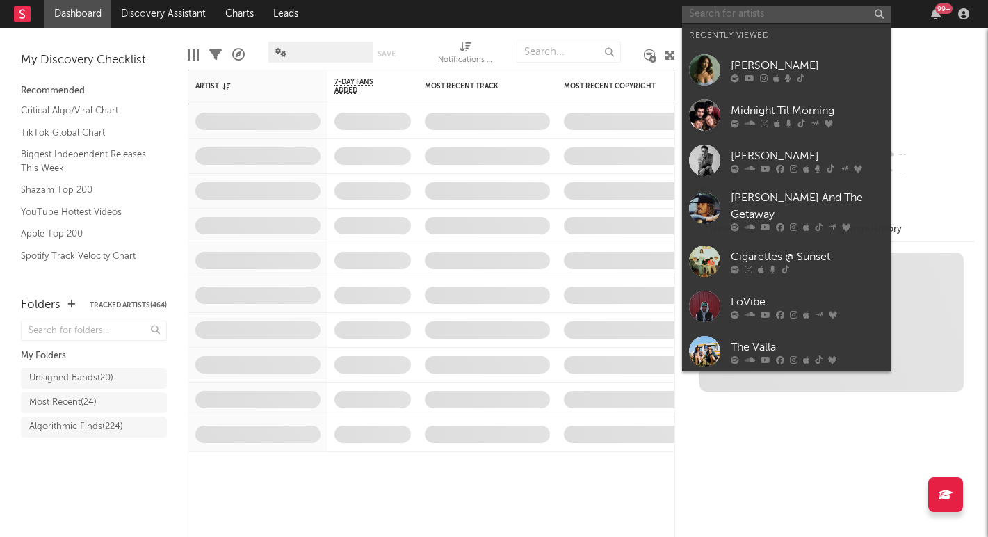
click at [723, 14] on input "text" at bounding box center [786, 14] width 209 height 17
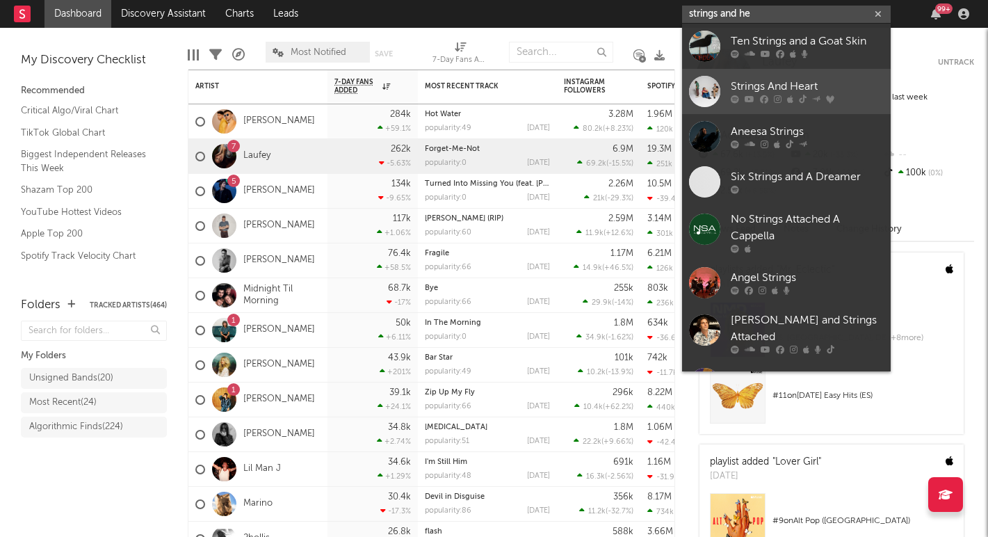
type input "strings and he"
click at [777, 76] on link "Strings And Heart" at bounding box center [786, 91] width 209 height 45
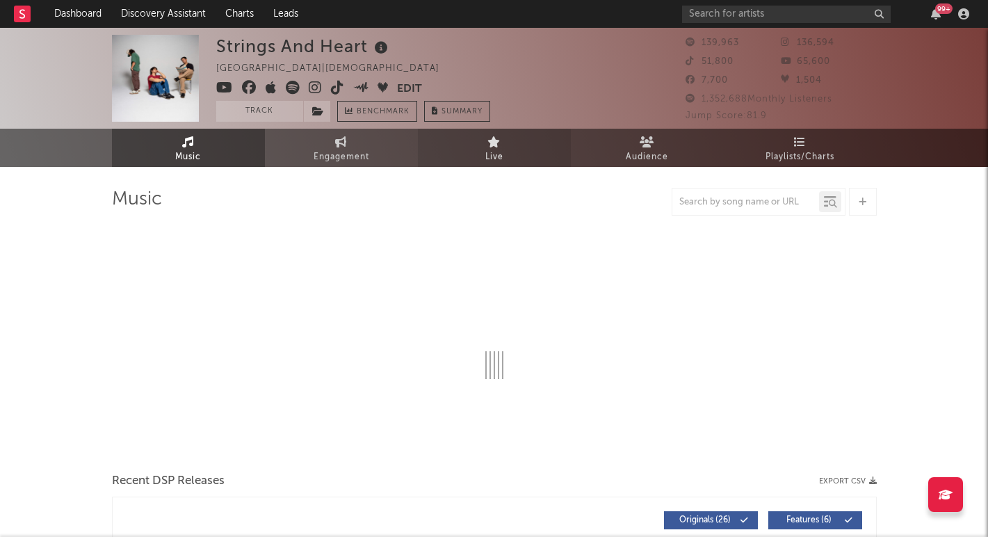
select select "6m"
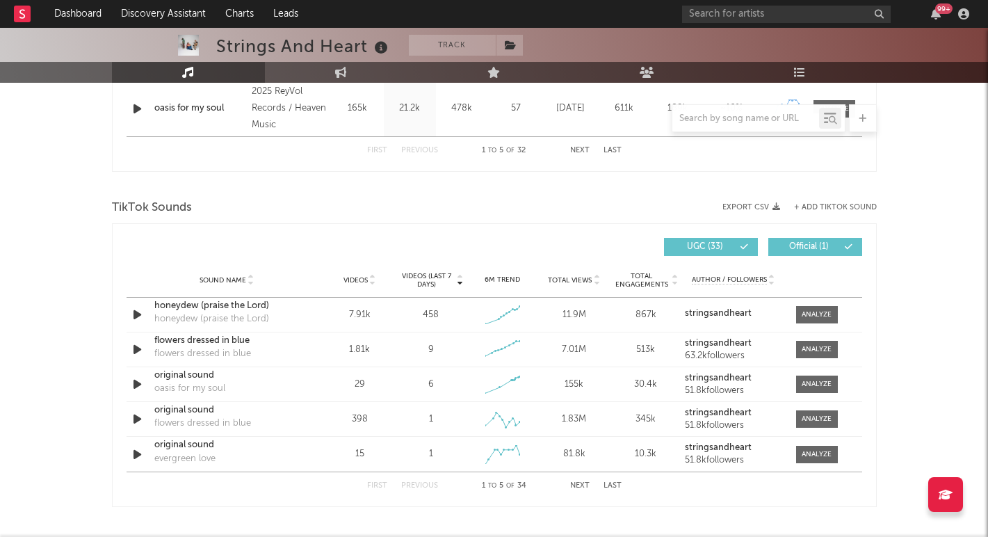
scroll to position [837, 0]
click at [809, 350] on div at bounding box center [816, 348] width 30 height 10
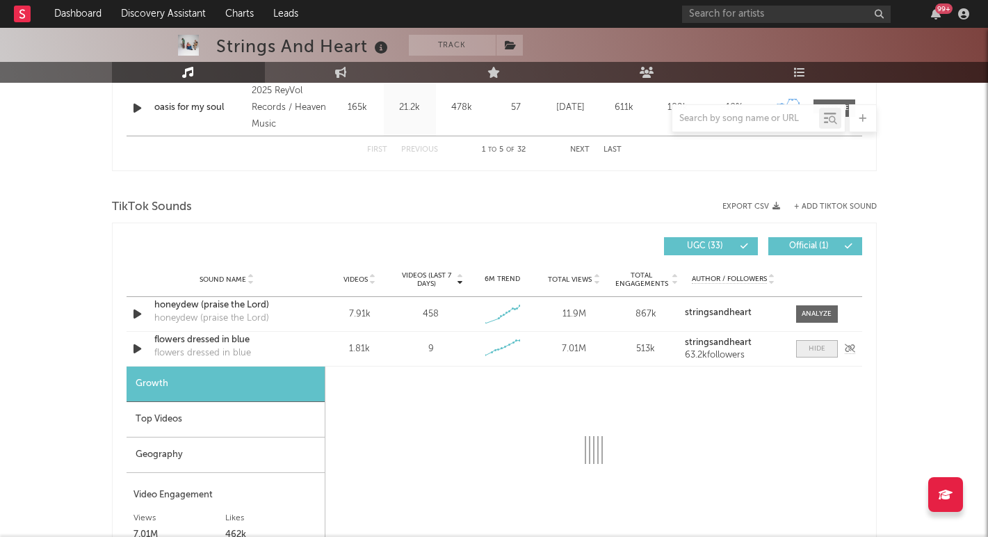
select select "6m"
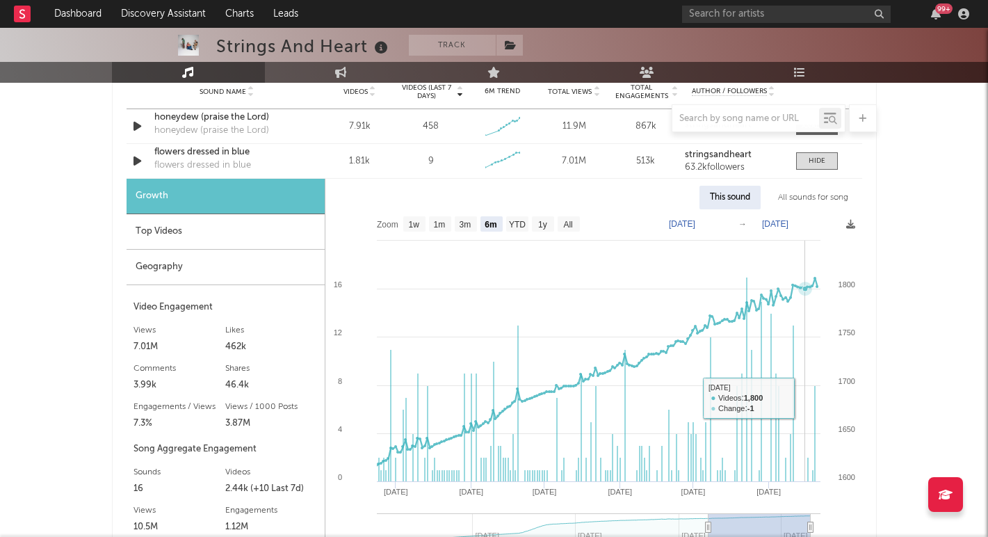
scroll to position [1022, 0]
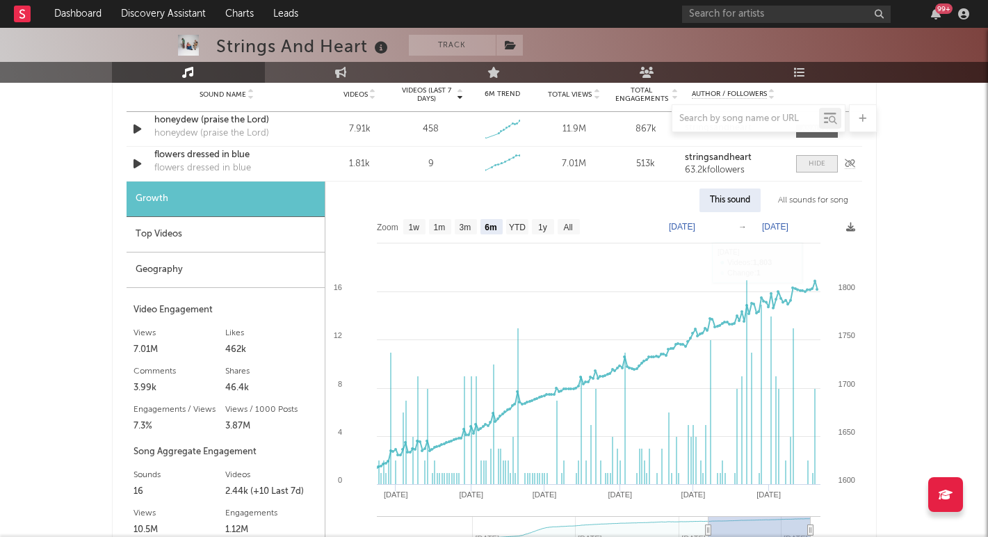
click at [814, 169] on span at bounding box center [817, 163] width 42 height 17
